Goal: Find specific page/section: Find specific page/section

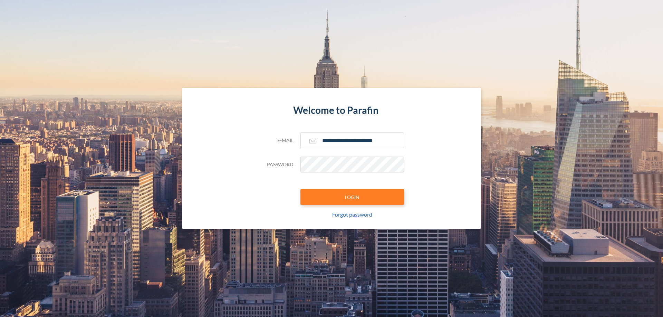
type input "**********"
click at [352, 197] on button "LOGIN" at bounding box center [352, 197] width 104 height 16
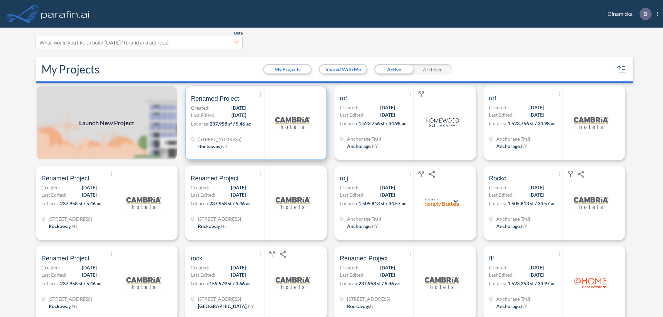
scroll to position [2, 0]
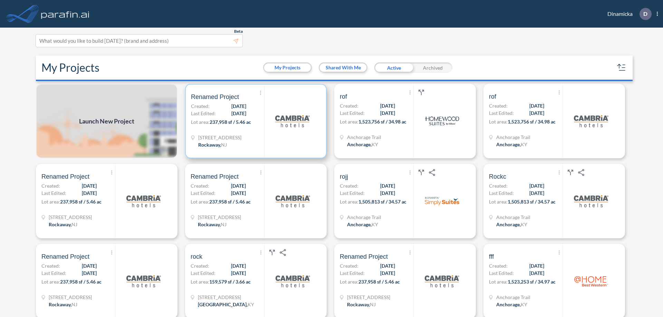
click at [254, 121] on p "Lot area: 237,958 sf / 5.46 ac" at bounding box center [227, 123] width 73 height 10
